Goal: Navigation & Orientation: Find specific page/section

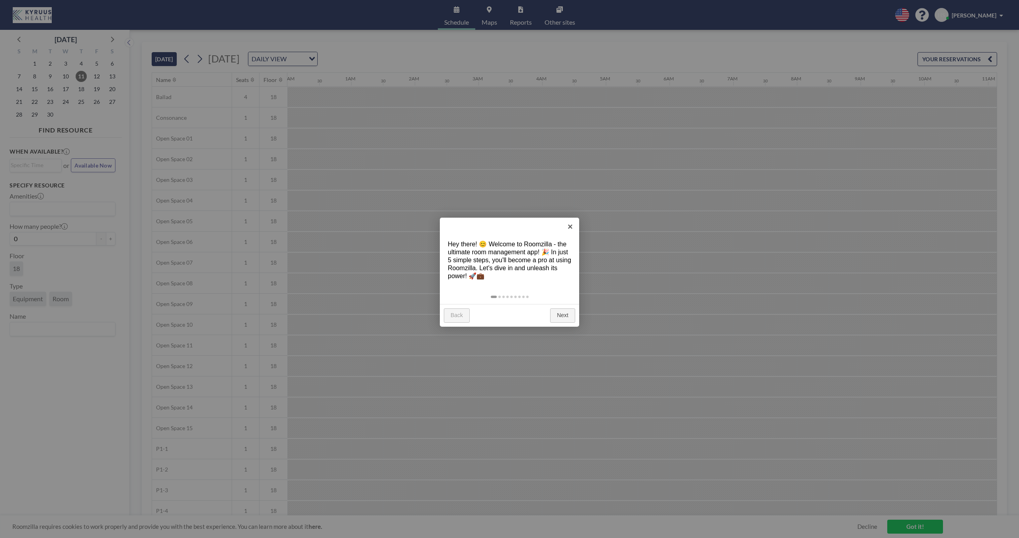
scroll to position [0, 733]
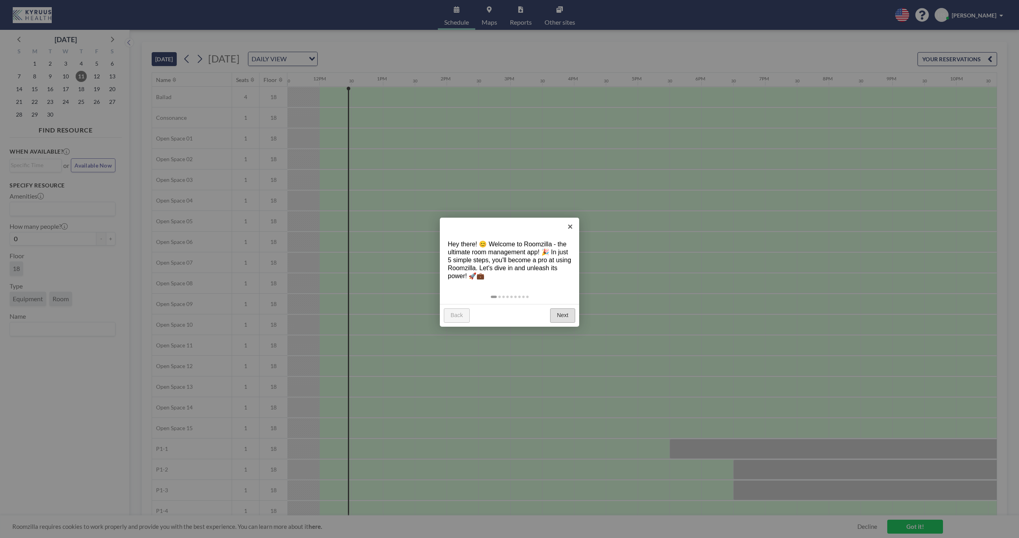
click at [558, 317] on link "Next" at bounding box center [562, 316] width 25 height 14
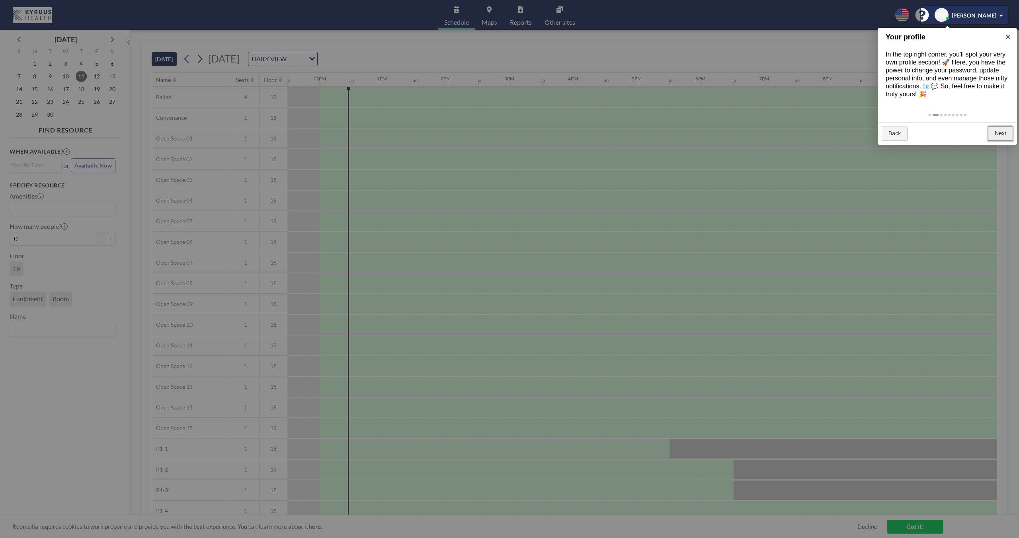
click at [997, 136] on link "Next" at bounding box center [1000, 134] width 25 height 14
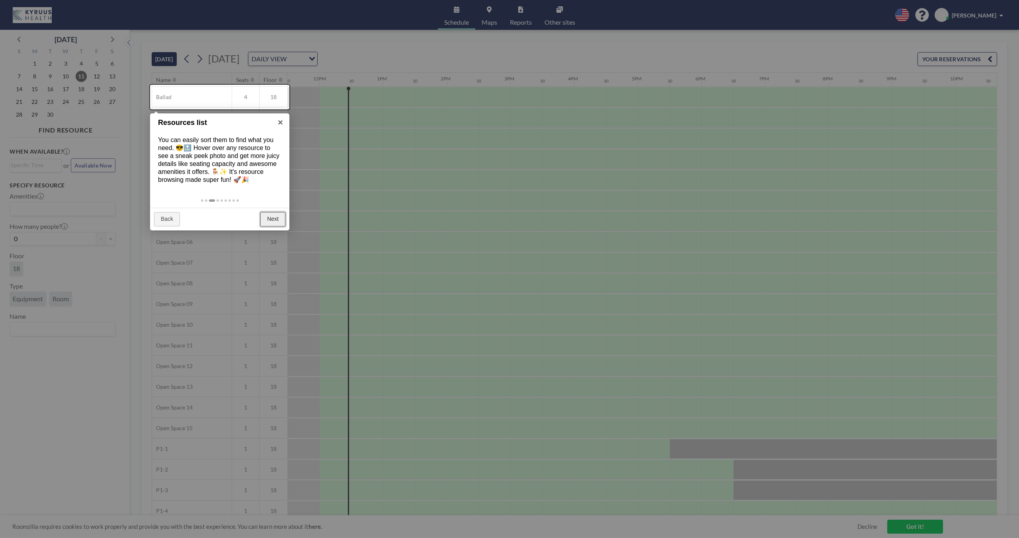
click at [273, 218] on link "Next" at bounding box center [272, 219] width 25 height 14
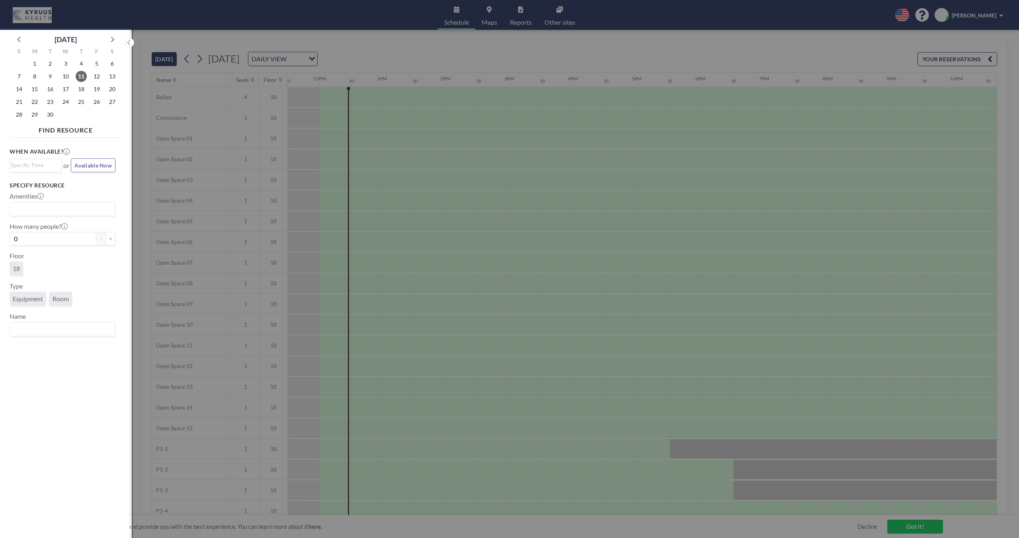
scroll to position [2, 0]
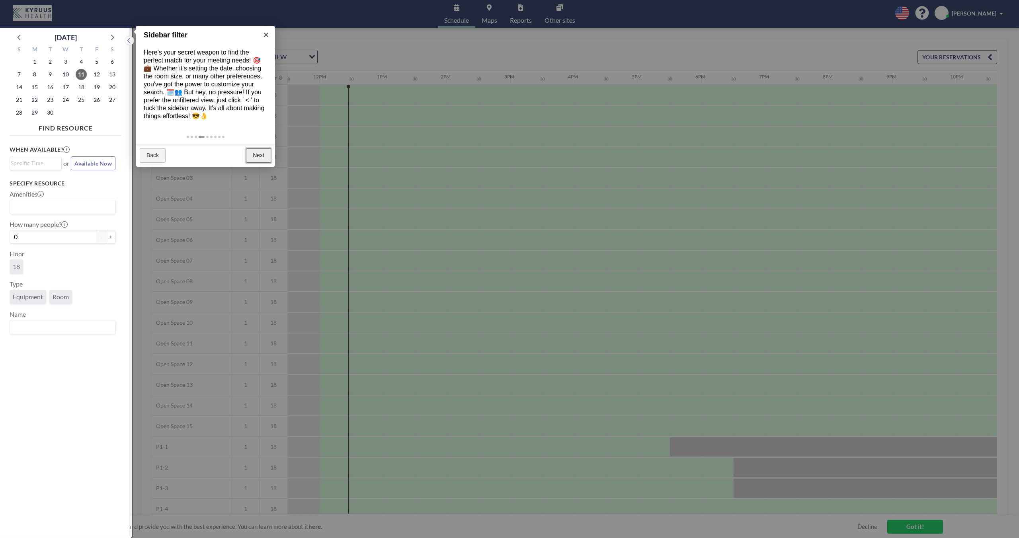
click at [259, 156] on link "Next" at bounding box center [258, 156] width 25 height 14
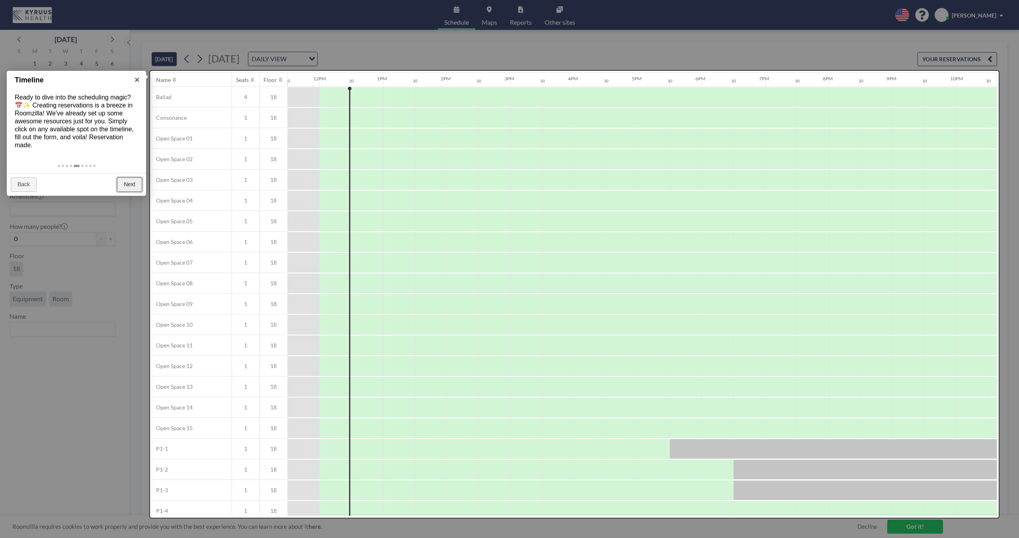
click at [134, 187] on link "Next" at bounding box center [129, 185] width 25 height 14
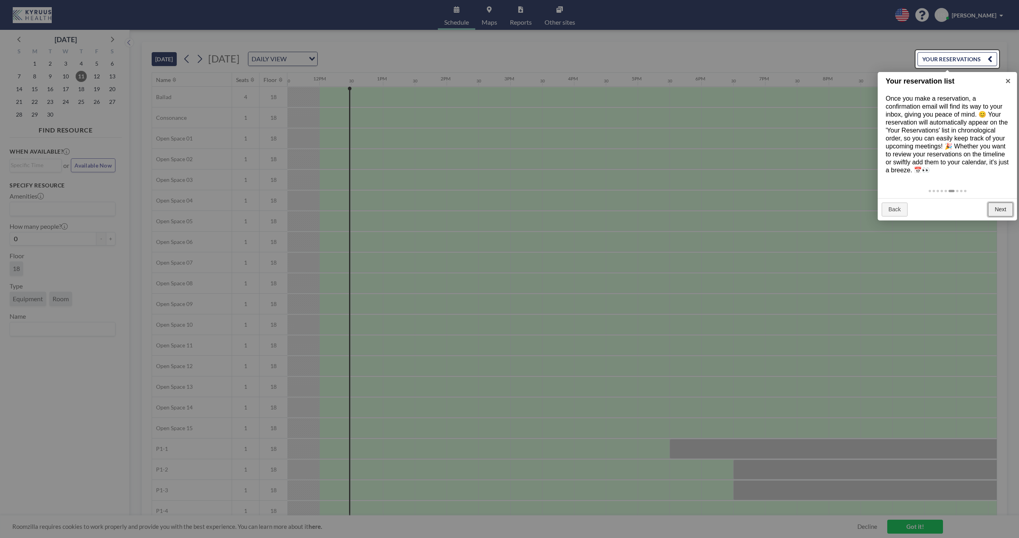
click at [1001, 213] on link "Next" at bounding box center [1000, 210] width 25 height 14
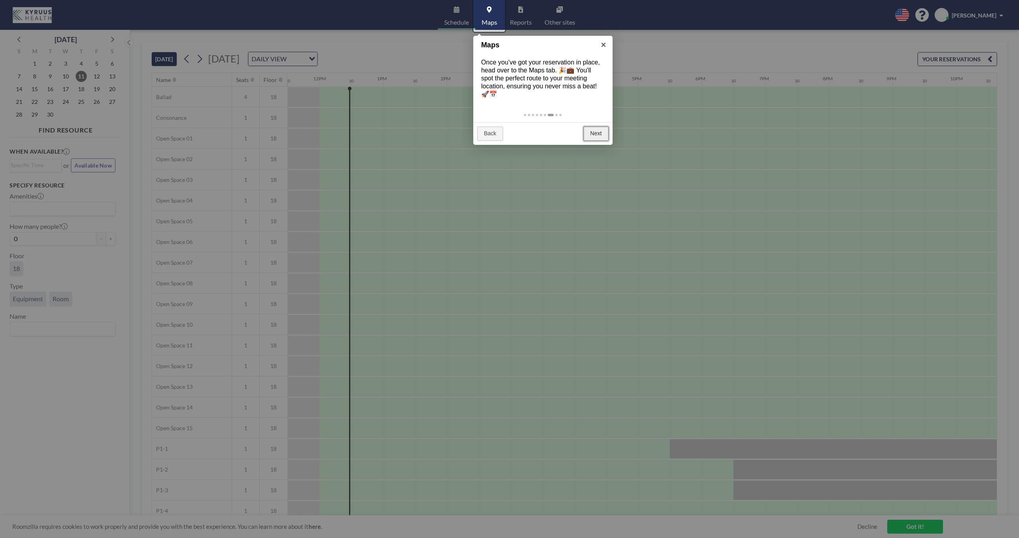
click at [598, 139] on link "Next" at bounding box center [596, 134] width 25 height 14
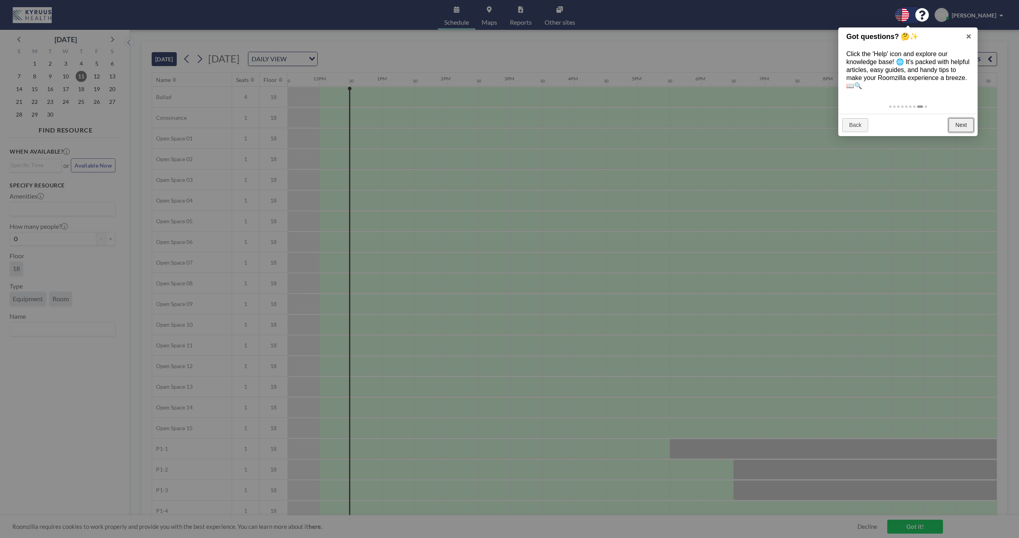
click at [959, 121] on link "Next" at bounding box center [961, 125] width 25 height 14
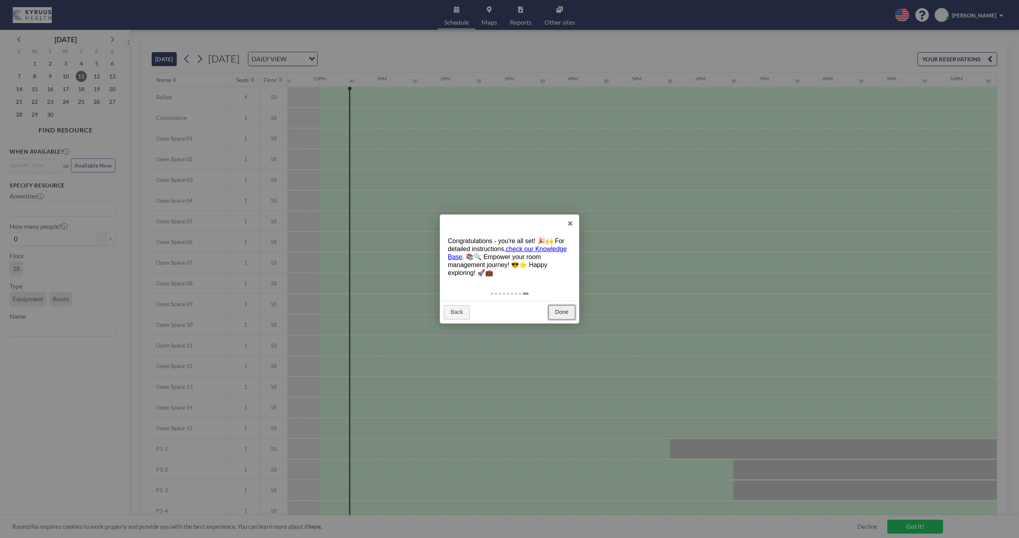
click at [560, 313] on link "Done" at bounding box center [562, 312] width 27 height 14
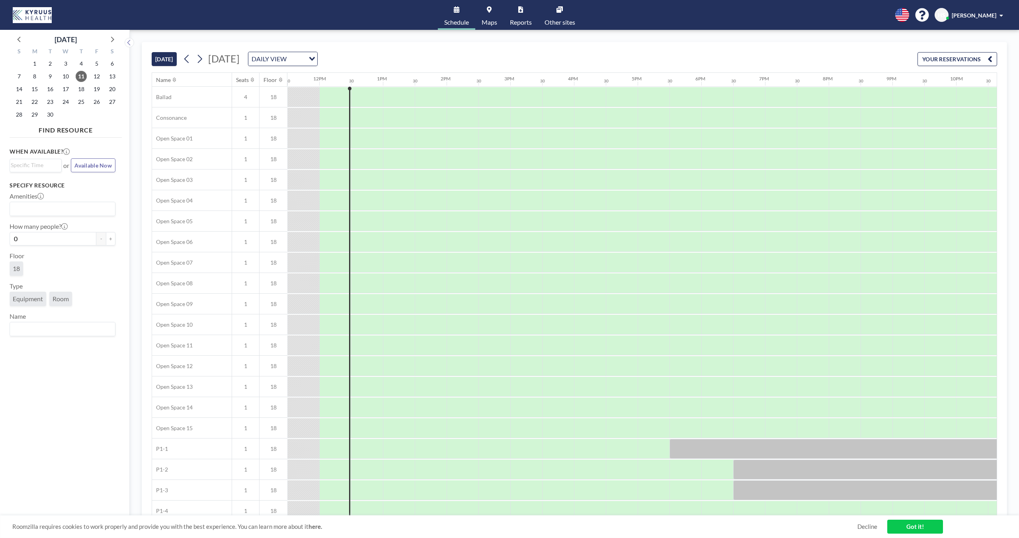
click at [488, 20] on span "Maps" at bounding box center [490, 22] width 16 height 6
